Goal: Task Accomplishment & Management: Complete application form

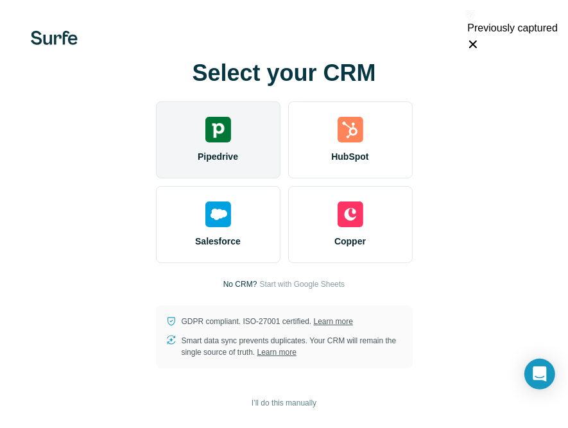
click at [247, 157] on div "Pipedrive" at bounding box center [218, 139] width 125 height 77
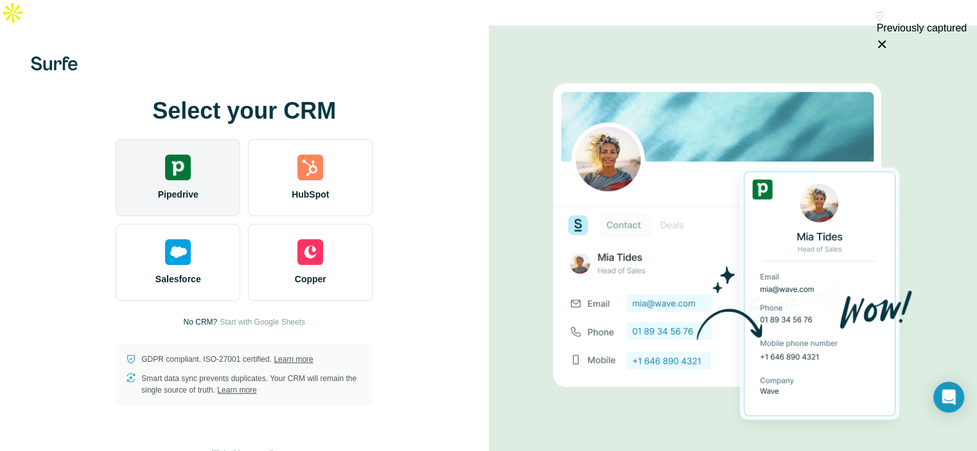
click at [187, 155] on img at bounding box center [178, 168] width 26 height 26
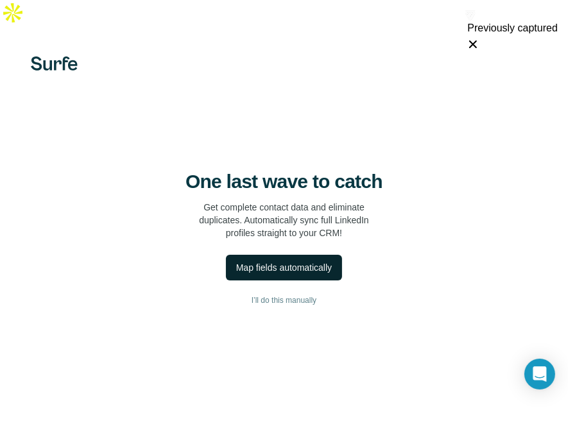
click at [324, 261] on div "Map fields automatically" at bounding box center [284, 267] width 96 height 13
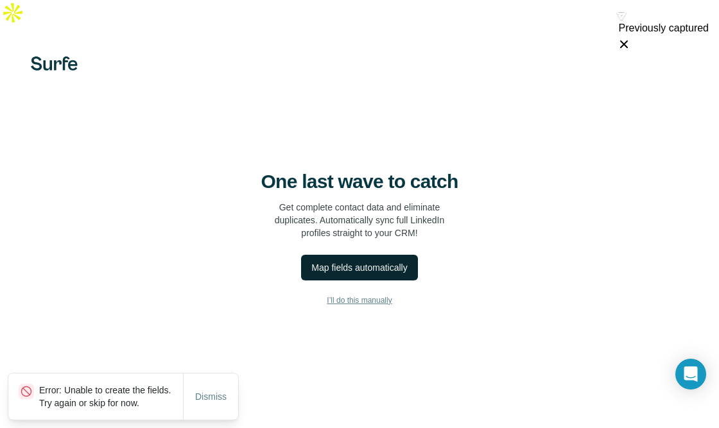
click at [356, 291] on button "I’ll do this manually" at bounding box center [360, 300] width 668 height 19
